Goal: Information Seeking & Learning: Learn about a topic

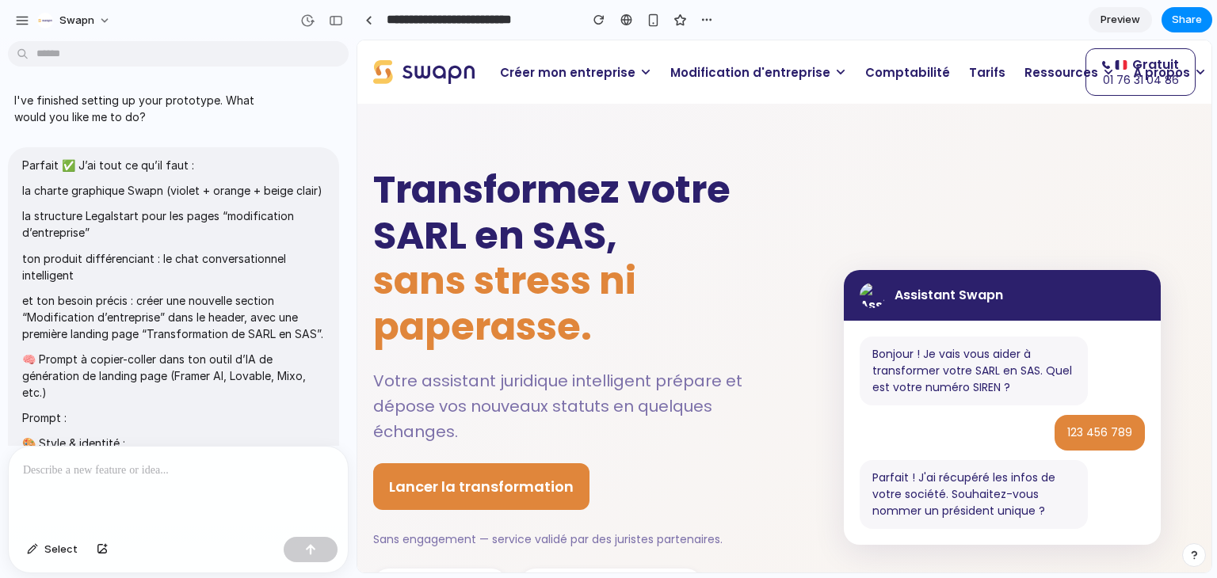
scroll to position [17443, 0]
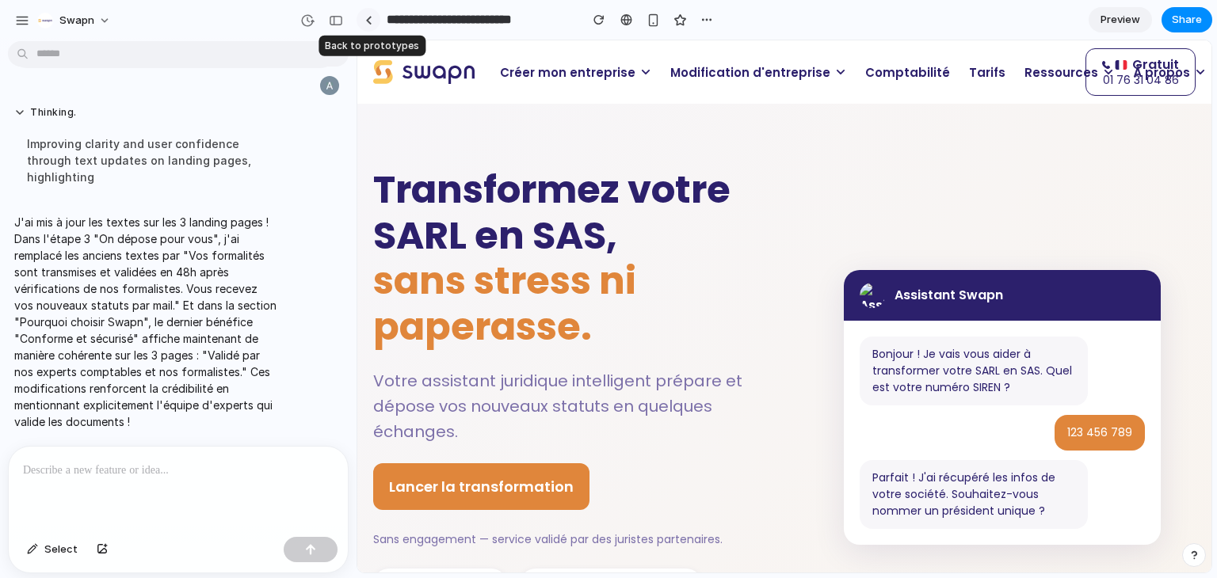
click at [369, 25] on link at bounding box center [368, 20] width 24 height 24
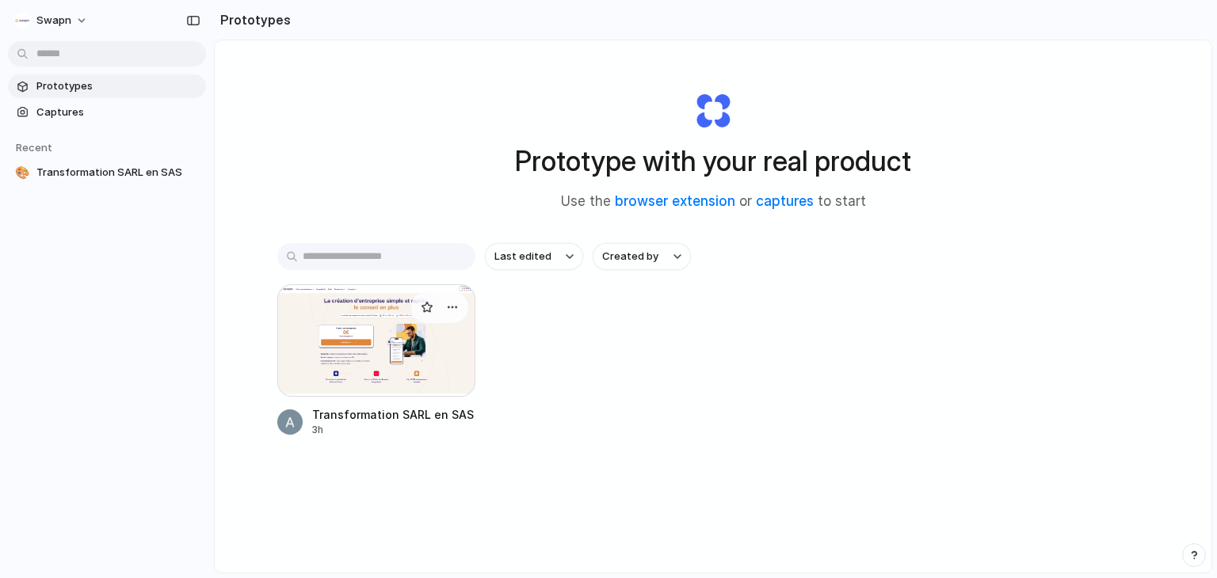
click at [380, 344] on div at bounding box center [376, 340] width 198 height 112
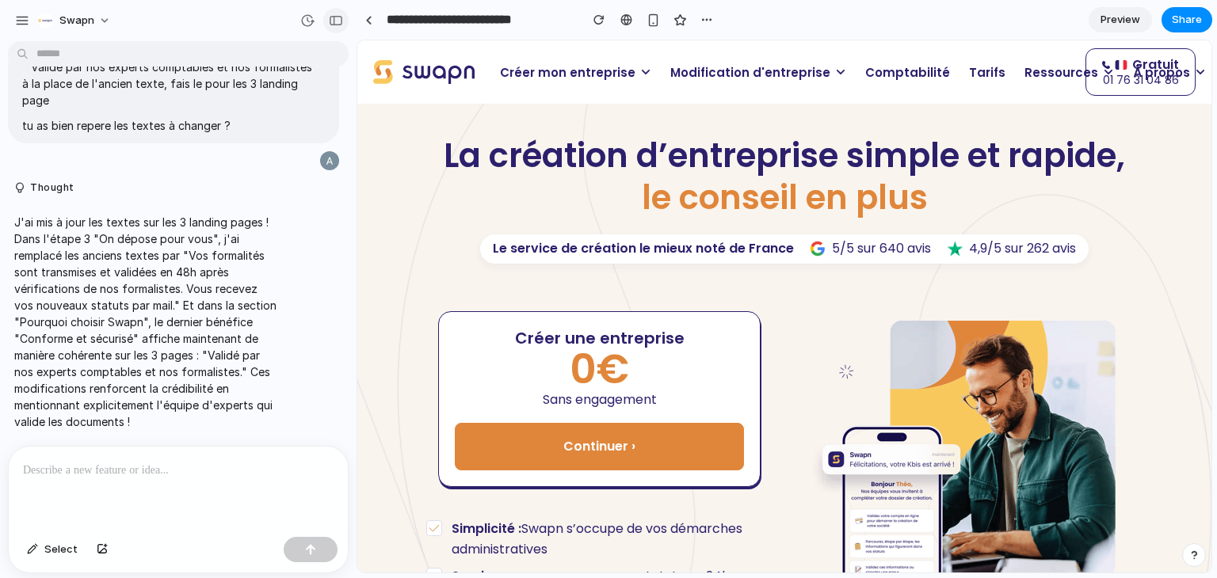
click at [332, 24] on div "button" at bounding box center [336, 20] width 14 height 11
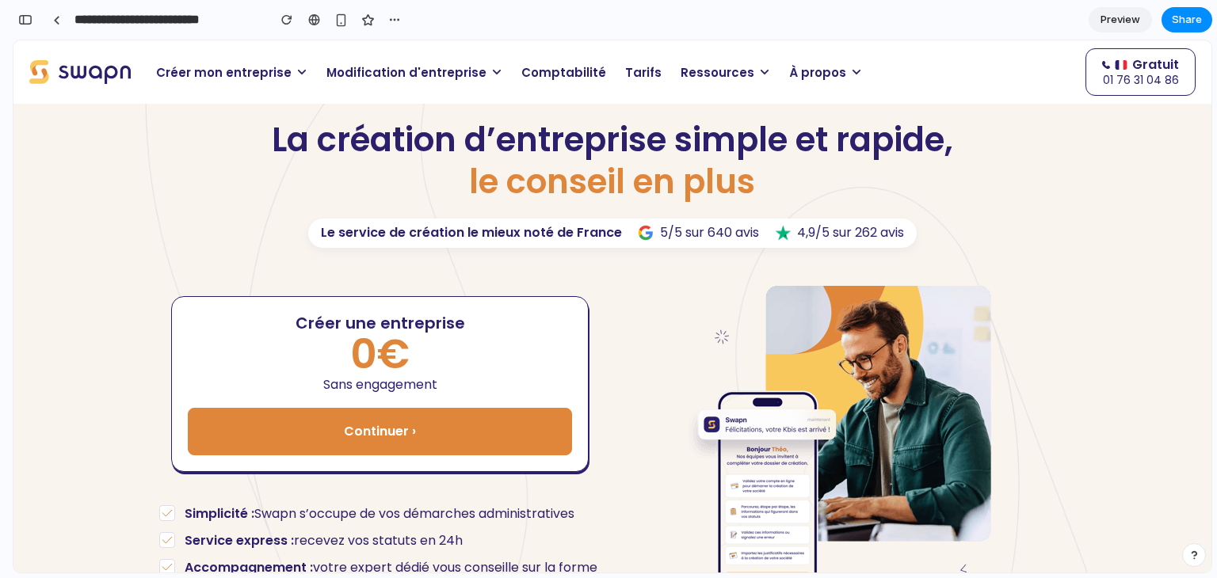
scroll to position [41638, 0]
click at [36, 22] on button "button" at bounding box center [25, 19] width 25 height 25
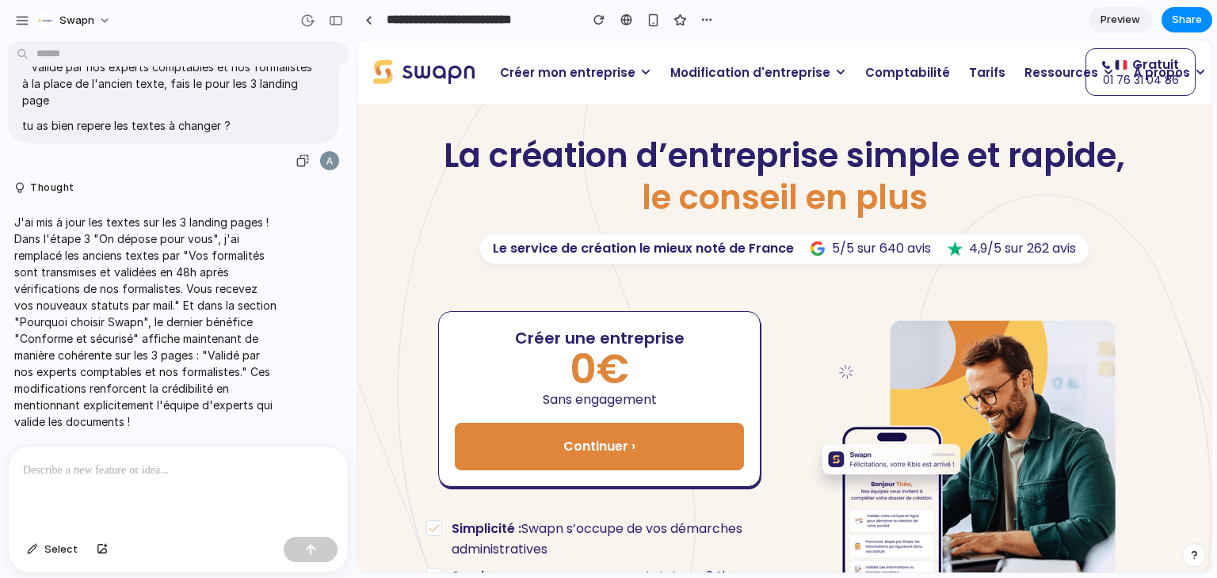
scroll to position [17235, 0]
click at [777, 69] on span "Modification d'entreprise" at bounding box center [750, 72] width 160 height 18
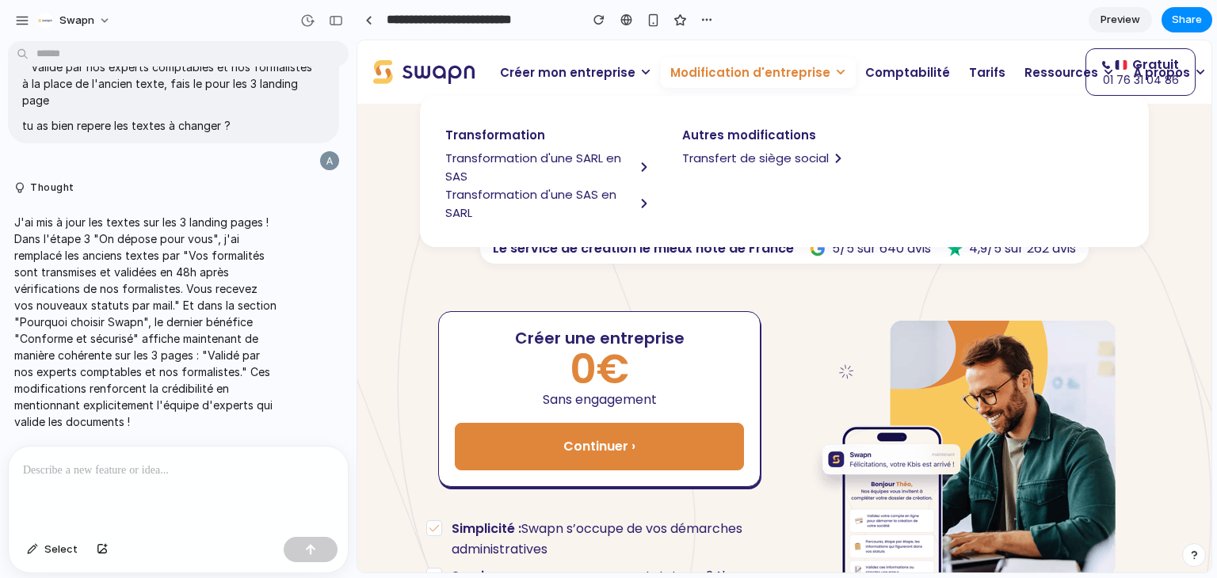
click at [493, 157] on span "Transformation d'une SARL en SAS" at bounding box center [539, 167] width 189 height 36
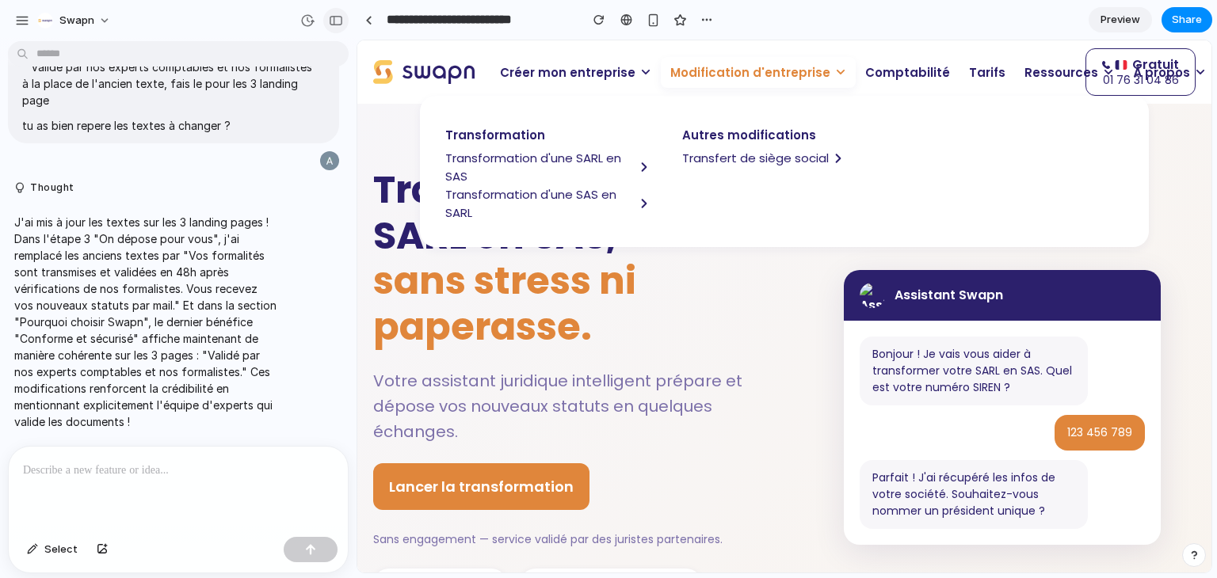
click at [337, 13] on button "button" at bounding box center [335, 20] width 25 height 25
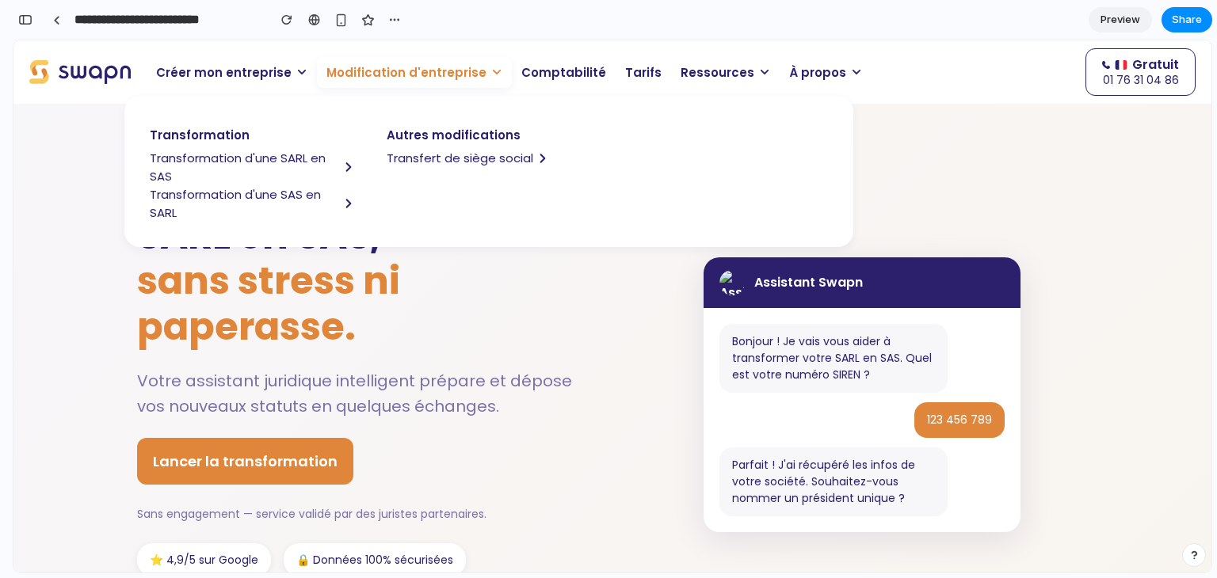
scroll to position [40907, 0]
click at [482, 80] on p "Modification d'entreprise" at bounding box center [414, 72] width 195 height 31
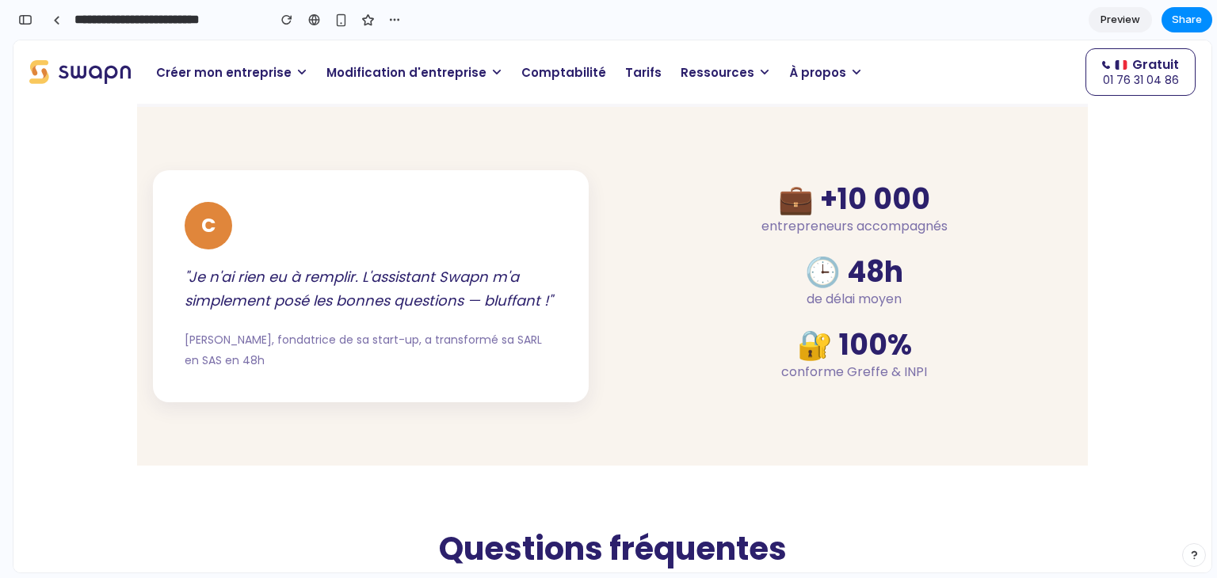
scroll to position [2417, 0]
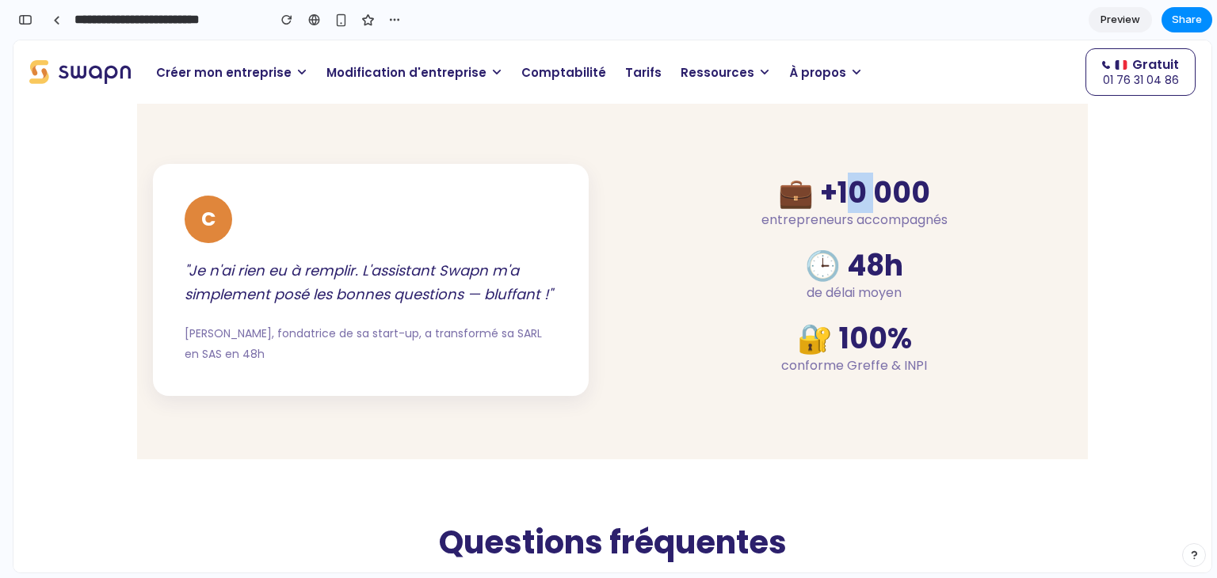
drag, startPoint x: 873, startPoint y: 188, endPoint x: 853, endPoint y: 191, distance: 20.1
click at [853, 191] on div "💼 +10 000" at bounding box center [854, 193] width 436 height 21
click at [864, 192] on div "💼 +10 000" at bounding box center [854, 193] width 436 height 21
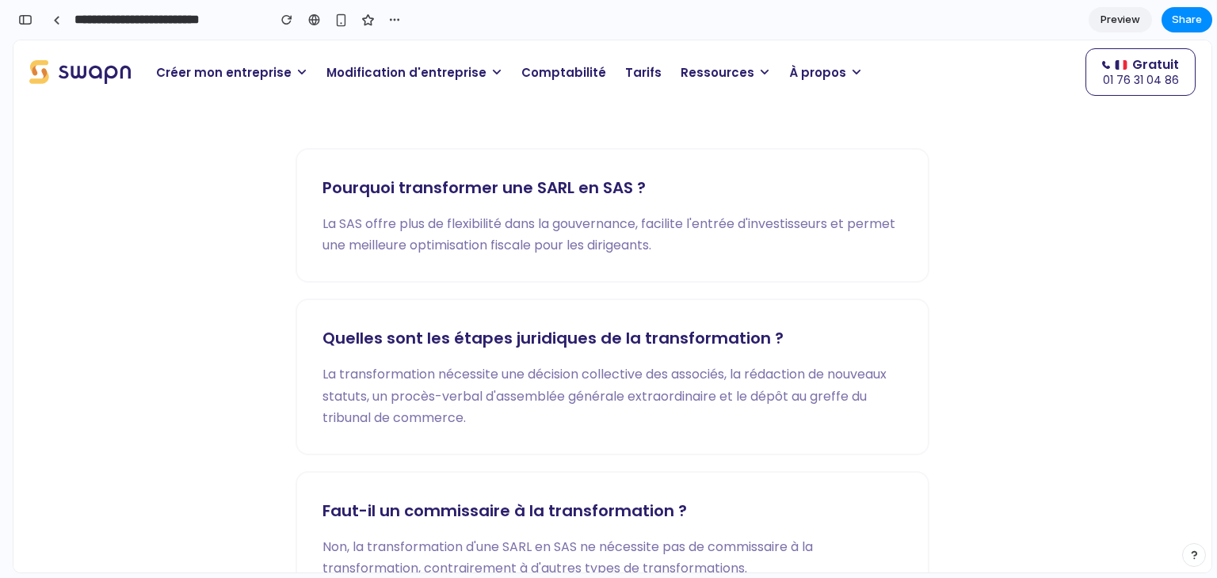
scroll to position [2893, 0]
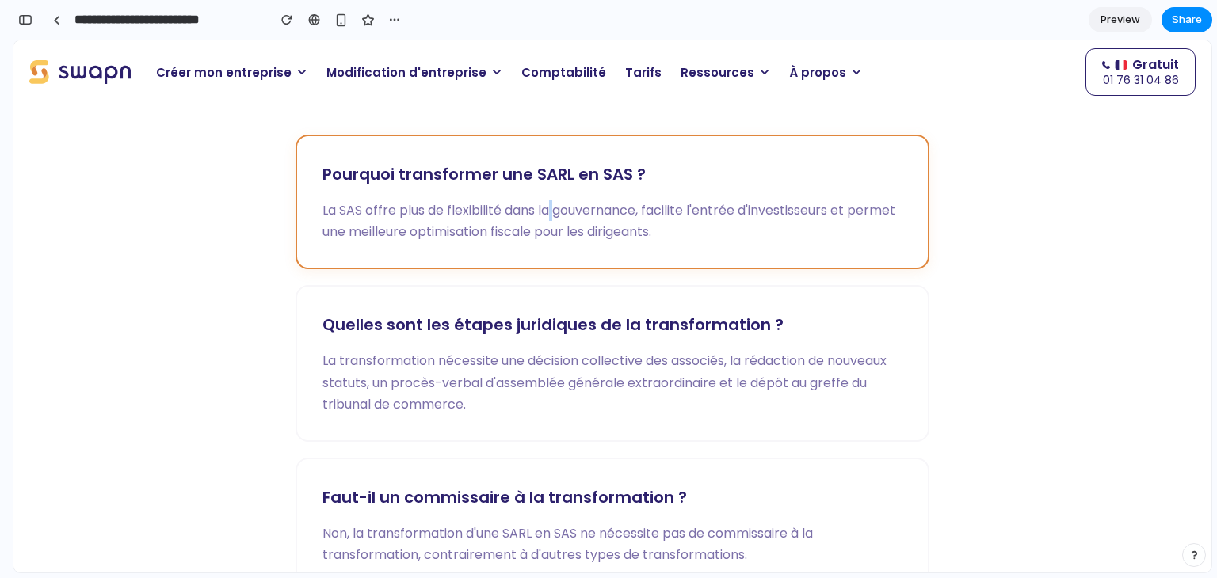
click at [547, 211] on p "La SAS offre plus de flexibilité dans la gouvernance, facilite l'entrée d'inves…" at bounding box center [612, 221] width 580 height 43
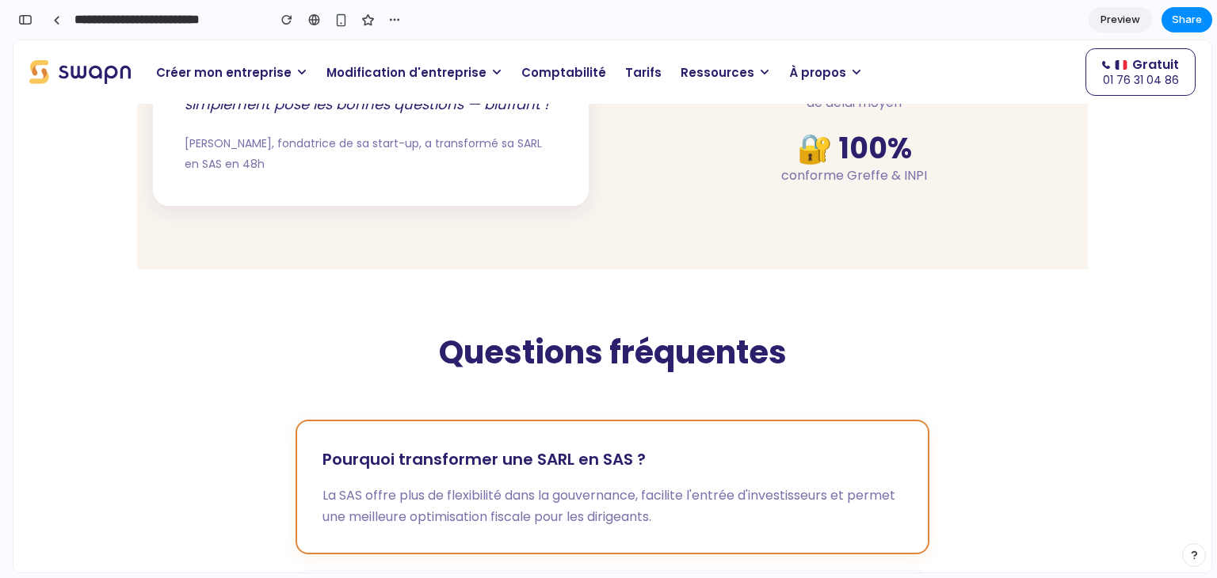
scroll to position [2584, 0]
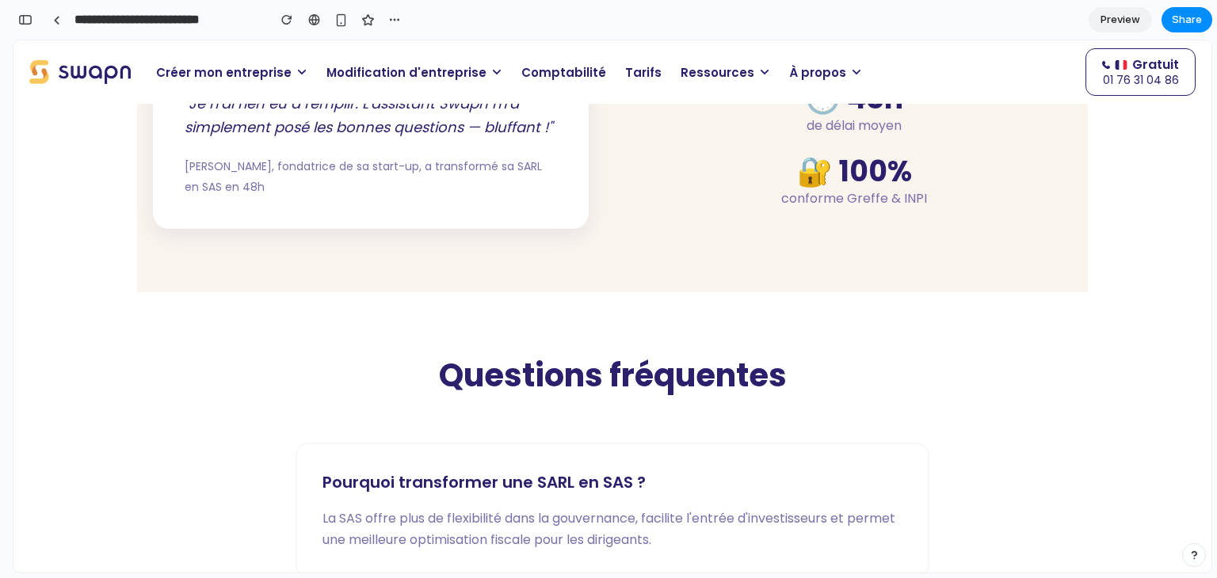
click at [560, 381] on h2 "Questions fréquentes" at bounding box center [612, 376] width 919 height 40
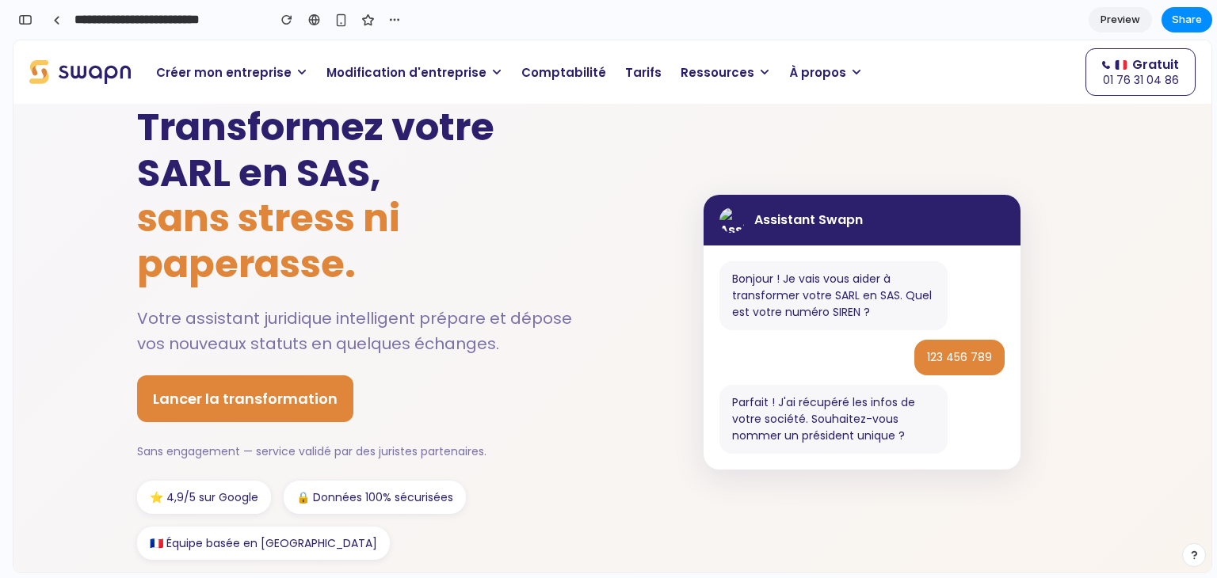
scroll to position [0, 0]
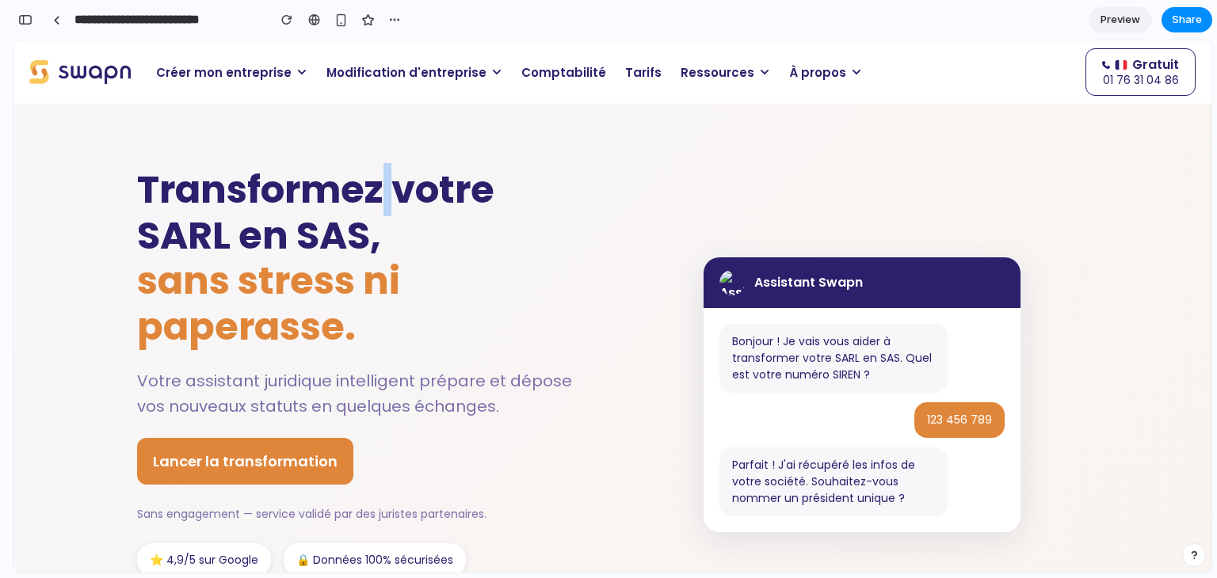
drag, startPoint x: 393, startPoint y: 180, endPoint x: 381, endPoint y: 185, distance: 13.1
click at [381, 185] on h1 "Transformez votre SARL en SAS, sans stress ni paperasse." at bounding box center [362, 258] width 451 height 182
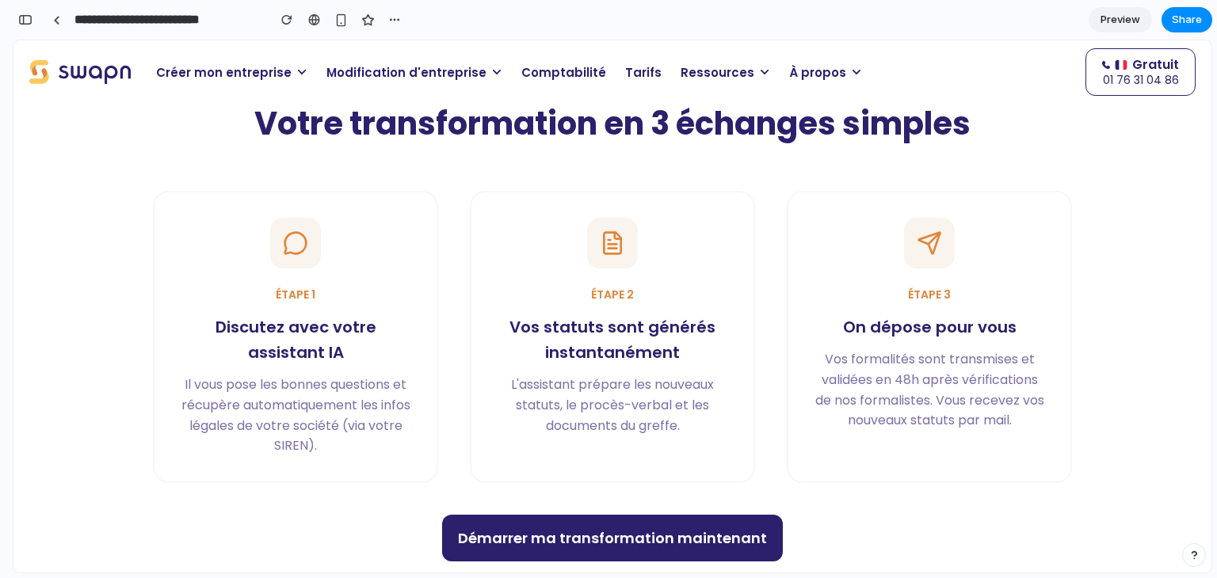
scroll to position [634, 0]
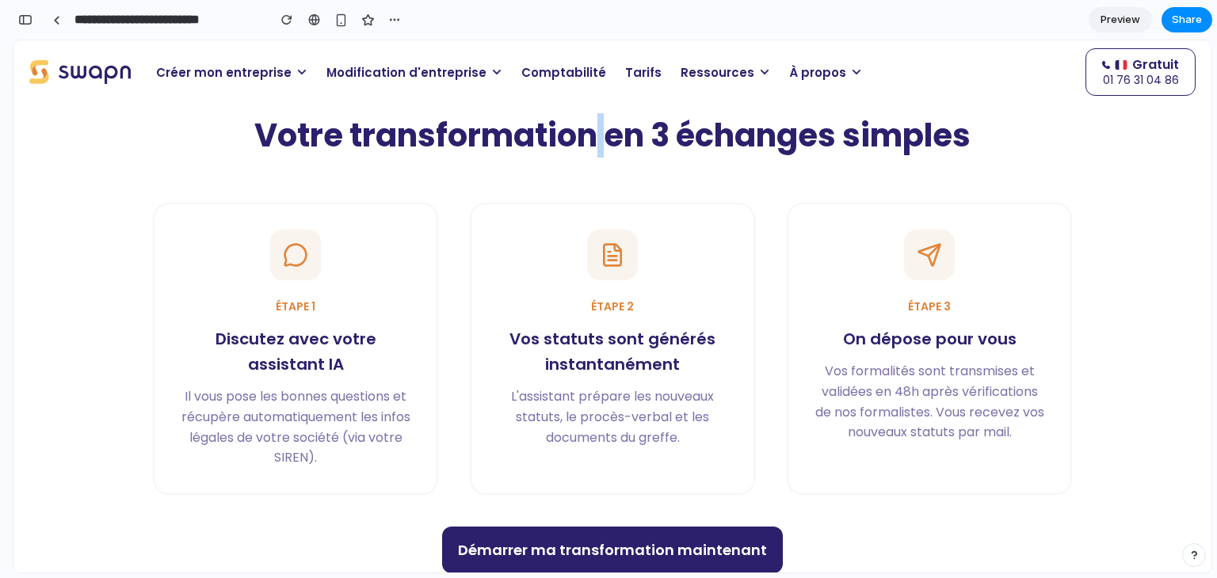
drag, startPoint x: 597, startPoint y: 140, endPoint x: 581, endPoint y: 147, distance: 17.4
click at [581, 147] on h2 "Votre transformation en 3 échanges simples" at bounding box center [612, 136] width 919 height 40
click at [642, 139] on h2 "Votre transformation en 3 échanges simples" at bounding box center [612, 136] width 919 height 40
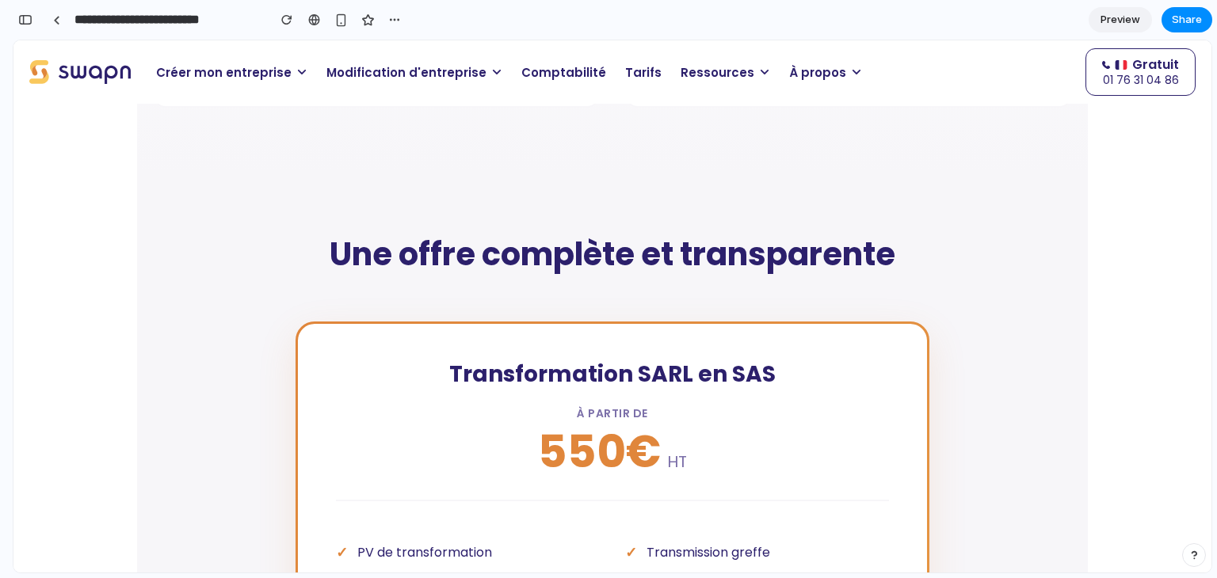
scroll to position [1567, 0]
drag, startPoint x: 641, startPoint y: 267, endPoint x: 632, endPoint y: 266, distance: 8.7
click at [632, 266] on h2 "Une offre complète et transparente" at bounding box center [612, 255] width 919 height 40
click at [474, 257] on h2 "Une offre complète et transparente" at bounding box center [612, 255] width 919 height 40
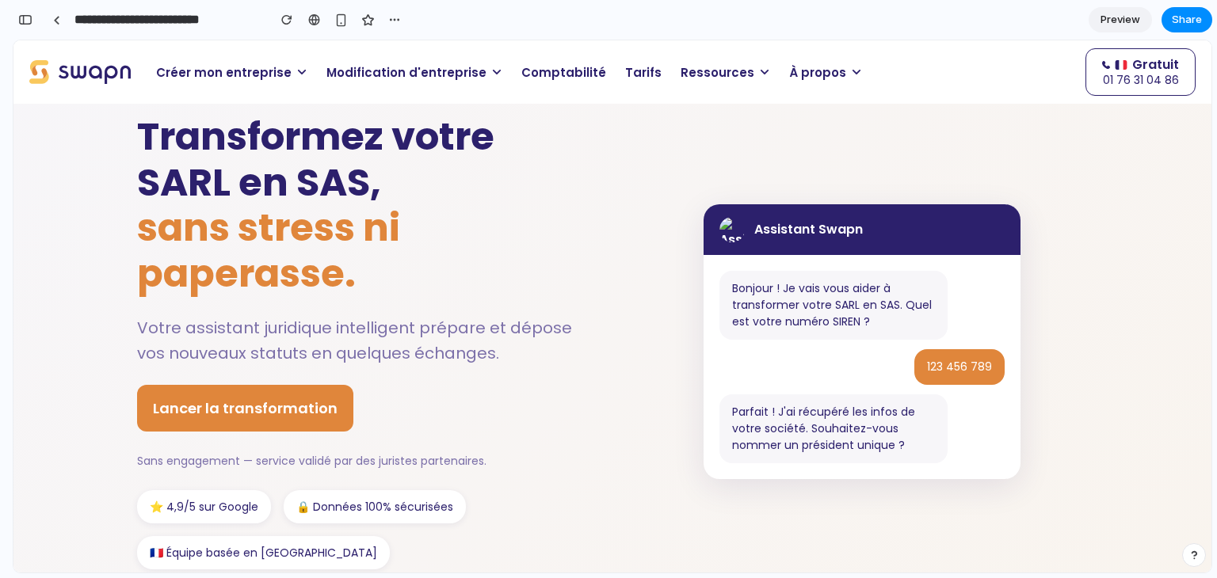
scroll to position [0, 0]
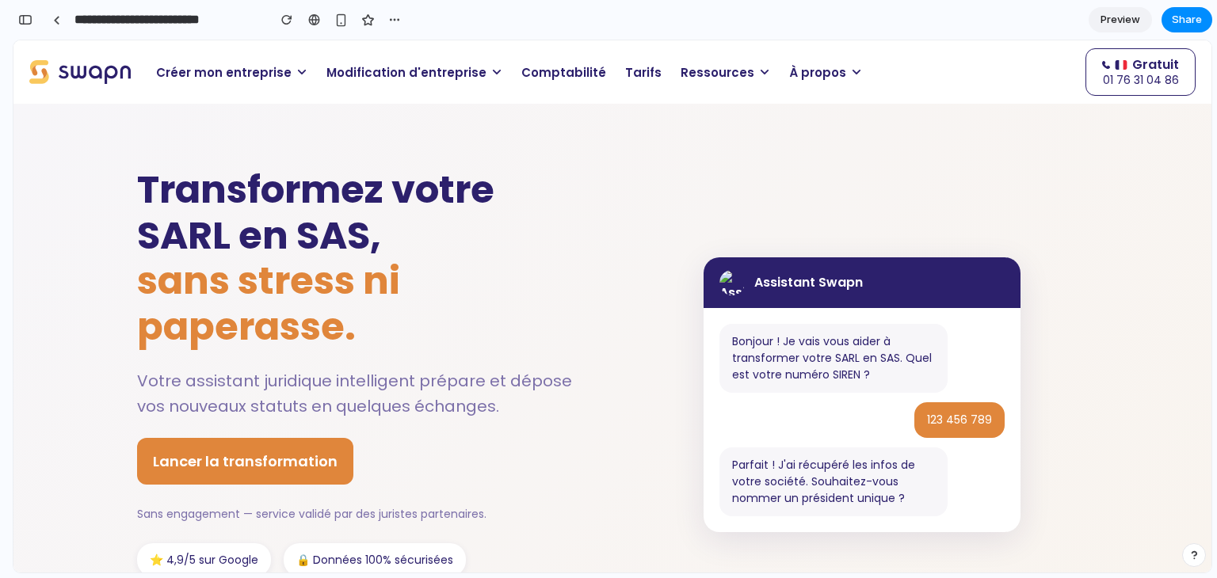
click at [367, 175] on h1 "Transformez votre SARL en SAS, sans stress ni paperasse." at bounding box center [362, 258] width 451 height 182
click at [814, 280] on span "Assistant Swapn" at bounding box center [808, 282] width 109 height 21
click at [32, 18] on div "button" at bounding box center [25, 19] width 14 height 11
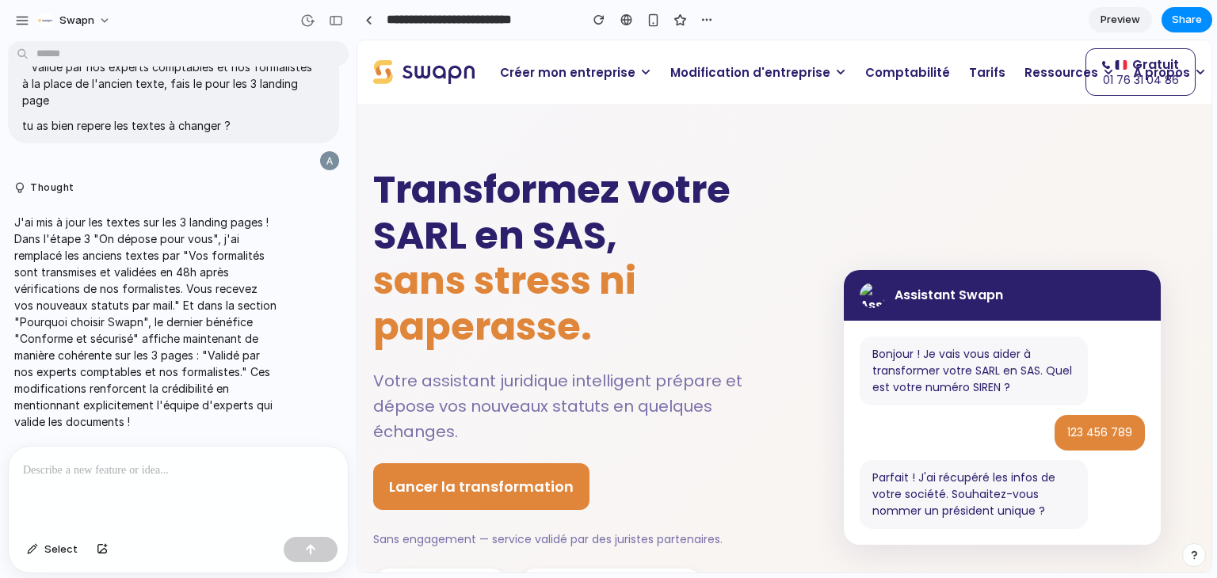
click at [568, 216] on h1 "Transformez votre SARL en SAS, sans stress ni paperasse." at bounding box center [566, 258] width 387 height 182
click at [590, 212] on h1 "Transformez votre SARL en SAS, sans stress ni paperasse." at bounding box center [566, 258] width 387 height 182
drag, startPoint x: 632, startPoint y: 190, endPoint x: 614, endPoint y: 195, distance: 18.8
click at [614, 195] on h1 "Transformez votre SARL en SAS, sans stress ni paperasse." at bounding box center [566, 258] width 387 height 182
